Goal: Task Accomplishment & Management: Manage account settings

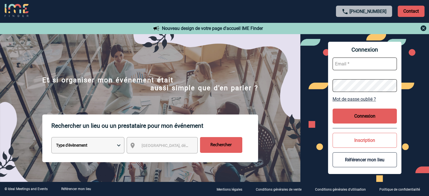
type input "jjandaux@ime-groupe.com"
drag, startPoint x: 354, startPoint y: 113, endPoint x: 342, endPoint y: 116, distance: 12.0
click at [354, 113] on button "Connexion" at bounding box center [365, 116] width 64 height 15
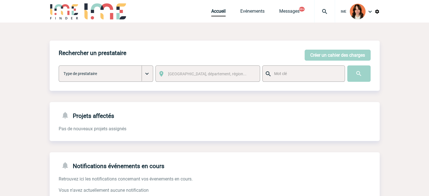
click at [331, 8] on img at bounding box center [324, 11] width 20 height 7
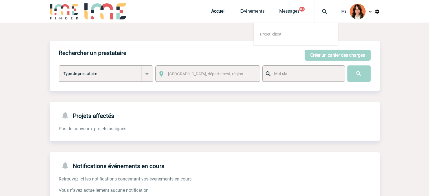
drag, startPoint x: 331, startPoint y: 8, endPoint x: 327, endPoint y: 6, distance: 4.5
click at [327, 6] on div at bounding box center [324, 11] width 21 height 23
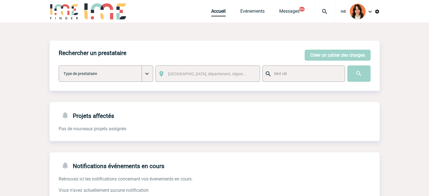
click at [325, 8] on img at bounding box center [324, 11] width 20 height 7
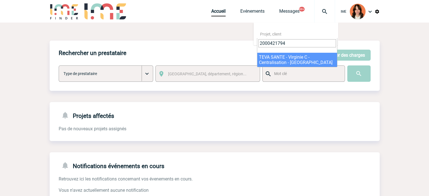
type input "2000421794"
select select "21295"
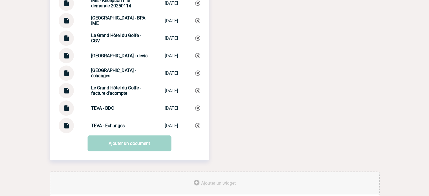
scroll to position [632, 0]
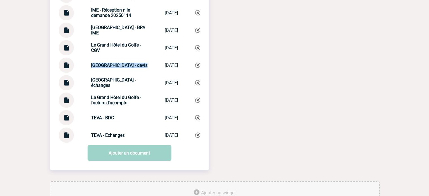
drag, startPoint x: 85, startPoint y: 67, endPoint x: 144, endPoint y: 67, distance: 58.4
click at [144, 67] on div "[GEOGRAPHIC_DATA] - devis [GEOGRAPHIC_DATA]... [DATE]" at bounding box center [130, 65] width 142 height 15
copy strong "[GEOGRAPHIC_DATA] -"
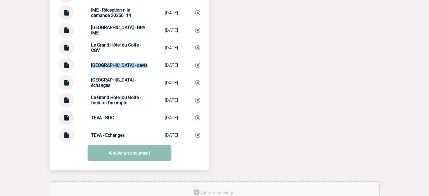
click at [140, 160] on link "Ajouter un document" at bounding box center [129, 153] width 84 height 16
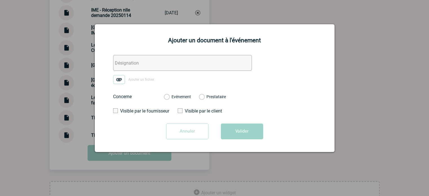
click at [151, 61] on input "text" at bounding box center [182, 63] width 139 height 16
paste input "[GEOGRAPHIC_DATA] -"
type input "[GEOGRAPHIC_DATA] - facture"
click at [122, 77] on img at bounding box center [119, 79] width 12 height 9
click at [0, 0] on input "Ajouter un fichier" at bounding box center [0, 0] width 0 height 0
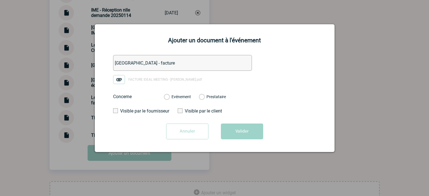
click at [169, 98] on label "Evénement" at bounding box center [166, 96] width 5 height 5
click at [0, 0] on input "Evénement" at bounding box center [0, 0] width 0 height 0
click at [234, 133] on button "Valider" at bounding box center [242, 132] width 42 height 16
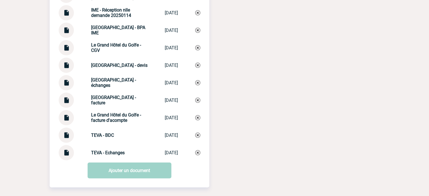
click at [67, 156] on img at bounding box center [66, 150] width 7 height 11
drag, startPoint x: 89, startPoint y: 155, endPoint x: 130, endPoint y: 155, distance: 40.9
click at [130, 155] on div "TEVA - Echanges" at bounding box center [119, 152] width 56 height 5
drag, startPoint x: 83, startPoint y: 157, endPoint x: 123, endPoint y: 157, distance: 39.5
click at [123, 157] on div "TEVA - Echanges TEVA - Echanges [DATE]" at bounding box center [130, 152] width 142 height 15
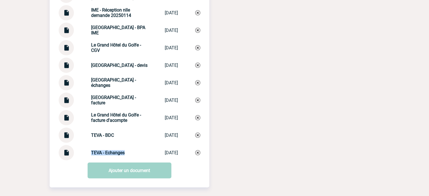
copy strong "TEVA - Echanges"
click at [198, 155] on img at bounding box center [197, 152] width 5 height 5
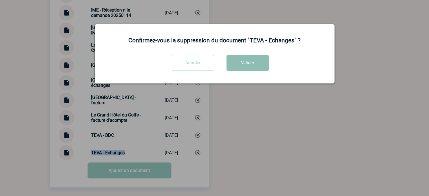
click at [235, 61] on button "Valider" at bounding box center [247, 63] width 42 height 16
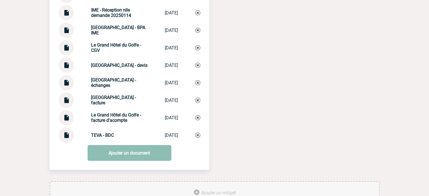
click at [134, 155] on link "Ajouter un document" at bounding box center [129, 153] width 84 height 16
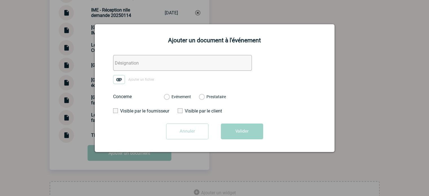
drag, startPoint x: 124, startPoint y: 58, endPoint x: 120, endPoint y: 69, distance: 11.4
click at [124, 58] on input "text" at bounding box center [182, 63] width 139 height 16
paste input "TEVA - Echanges"
type input "TEVA - Echanges"
click at [118, 76] on img at bounding box center [119, 79] width 12 height 9
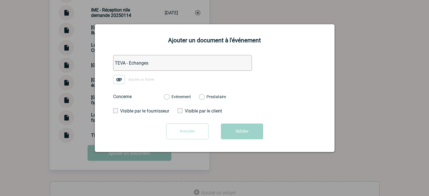
click at [0, 0] on input "Ajouter un fichier" at bounding box center [0, 0] width 0 height 0
click at [169, 97] on label "Evénement" at bounding box center [166, 96] width 5 height 5
click at [0, 0] on input "Evénement" at bounding box center [0, 0] width 0 height 0
click at [231, 134] on button "Valider" at bounding box center [242, 132] width 42 height 16
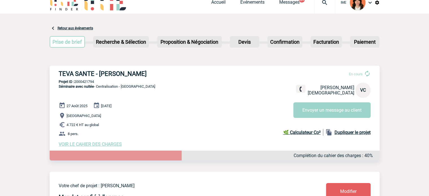
scroll to position [0, 0]
